Goal: Information Seeking & Learning: Learn about a topic

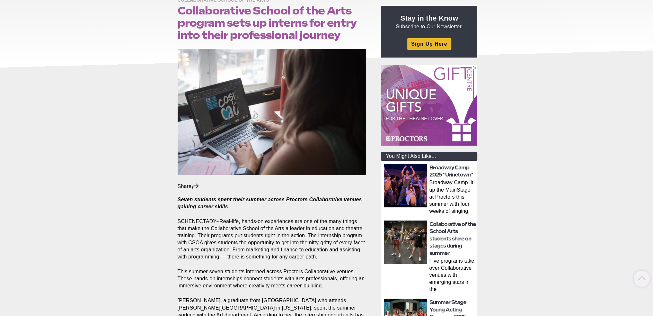
scroll to position [96, 0]
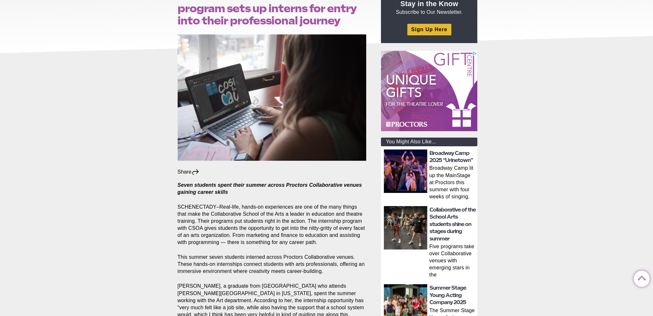
click at [192, 172] on icon at bounding box center [196, 172] width 8 height 6
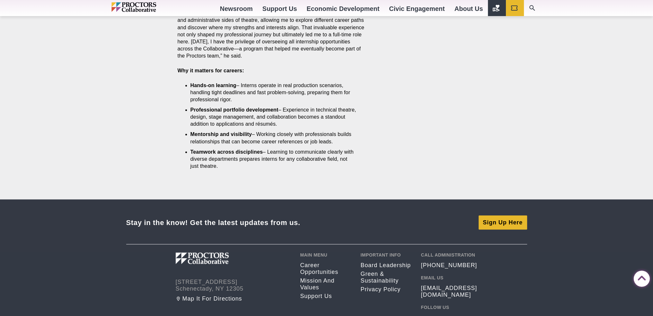
scroll to position [836, 0]
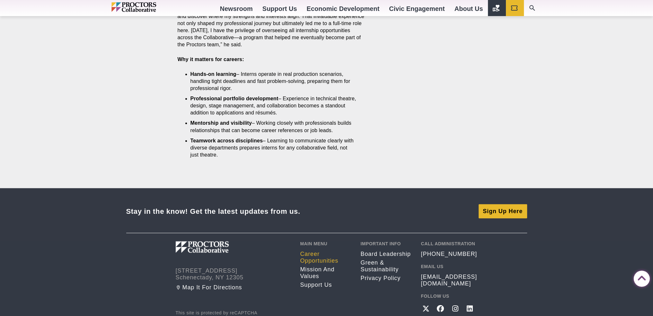
click at [315, 252] on link "Career opportunities" at bounding box center [325, 257] width 51 height 13
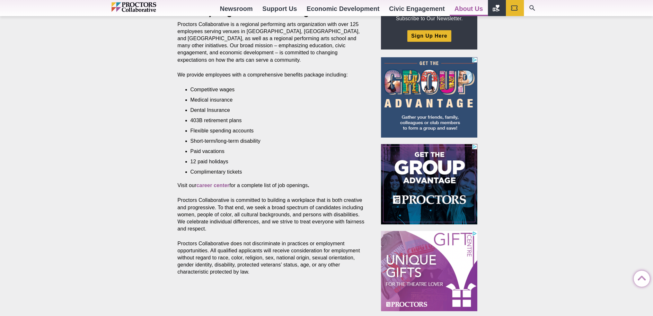
scroll to position [193, 0]
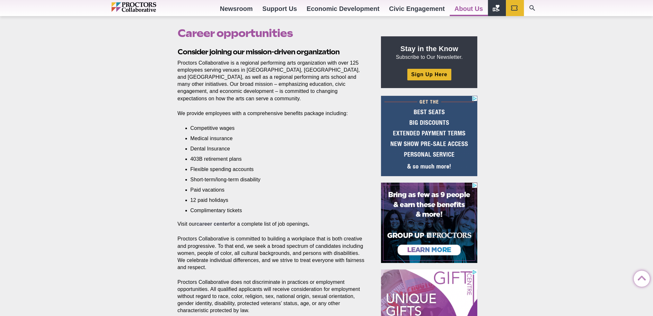
click at [221, 221] on strong "career center" at bounding box center [212, 223] width 33 height 5
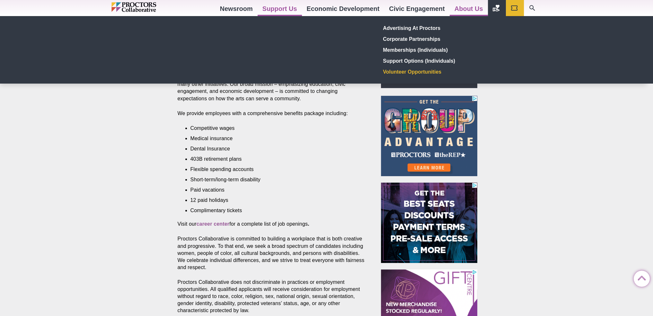
click at [398, 71] on link "Volunteer Opportunities" at bounding box center [428, 71] width 94 height 11
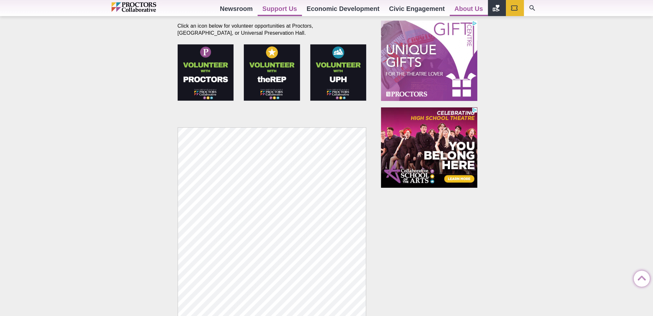
scroll to position [321, 0]
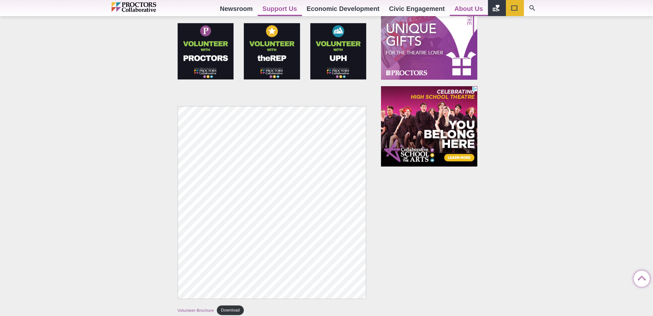
click at [211, 64] on img at bounding box center [206, 51] width 56 height 56
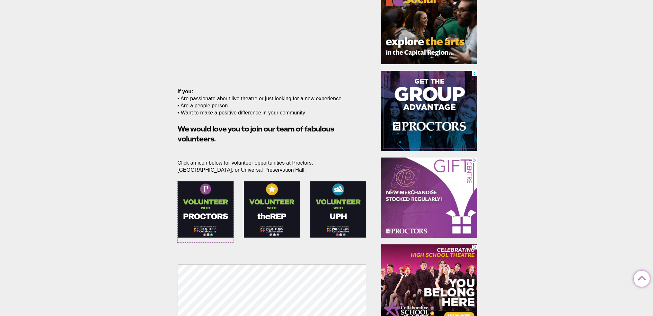
scroll to position [129, 0]
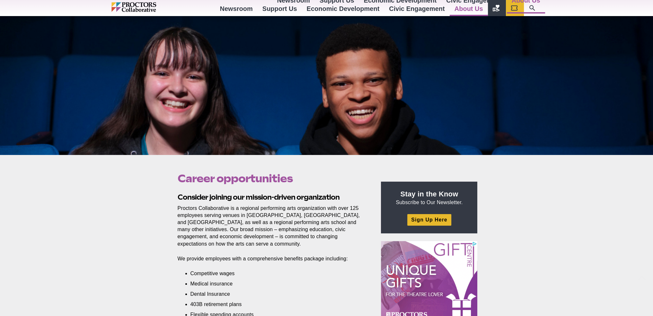
scroll to position [193, 0]
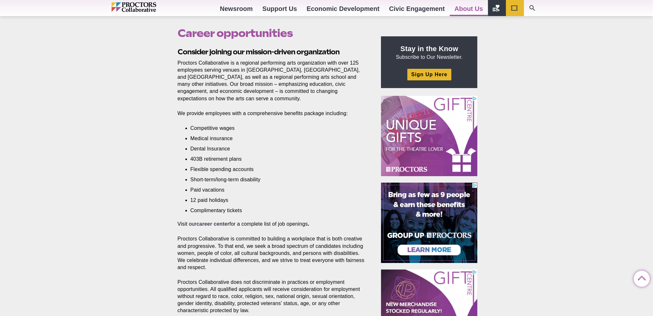
click at [213, 221] on strong "career center" at bounding box center [212, 223] width 33 height 5
